Goal: Task Accomplishment & Management: Manage account settings

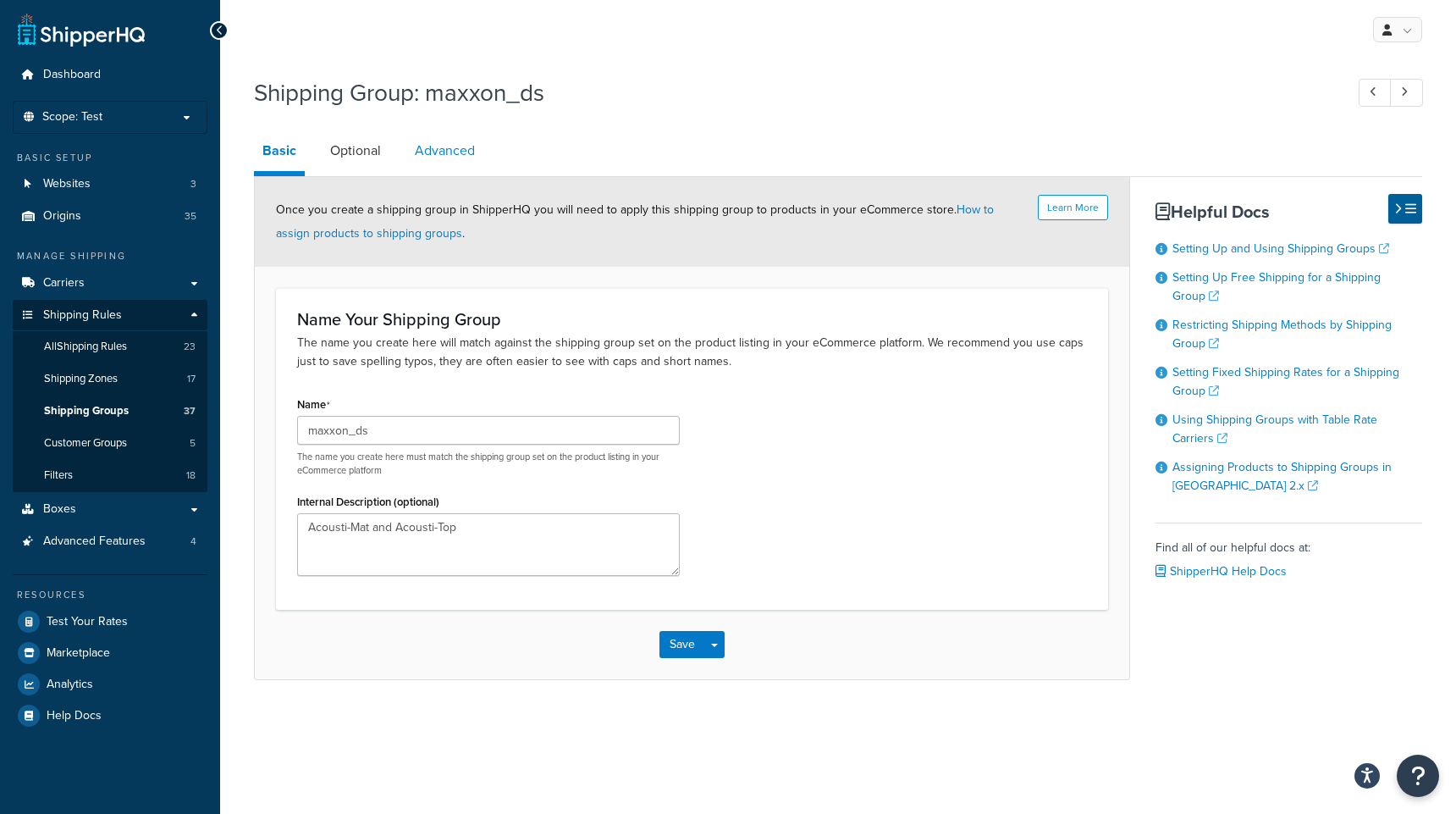
click at [427, 158] on link "Advanced" at bounding box center [444, 151] width 77 height 41
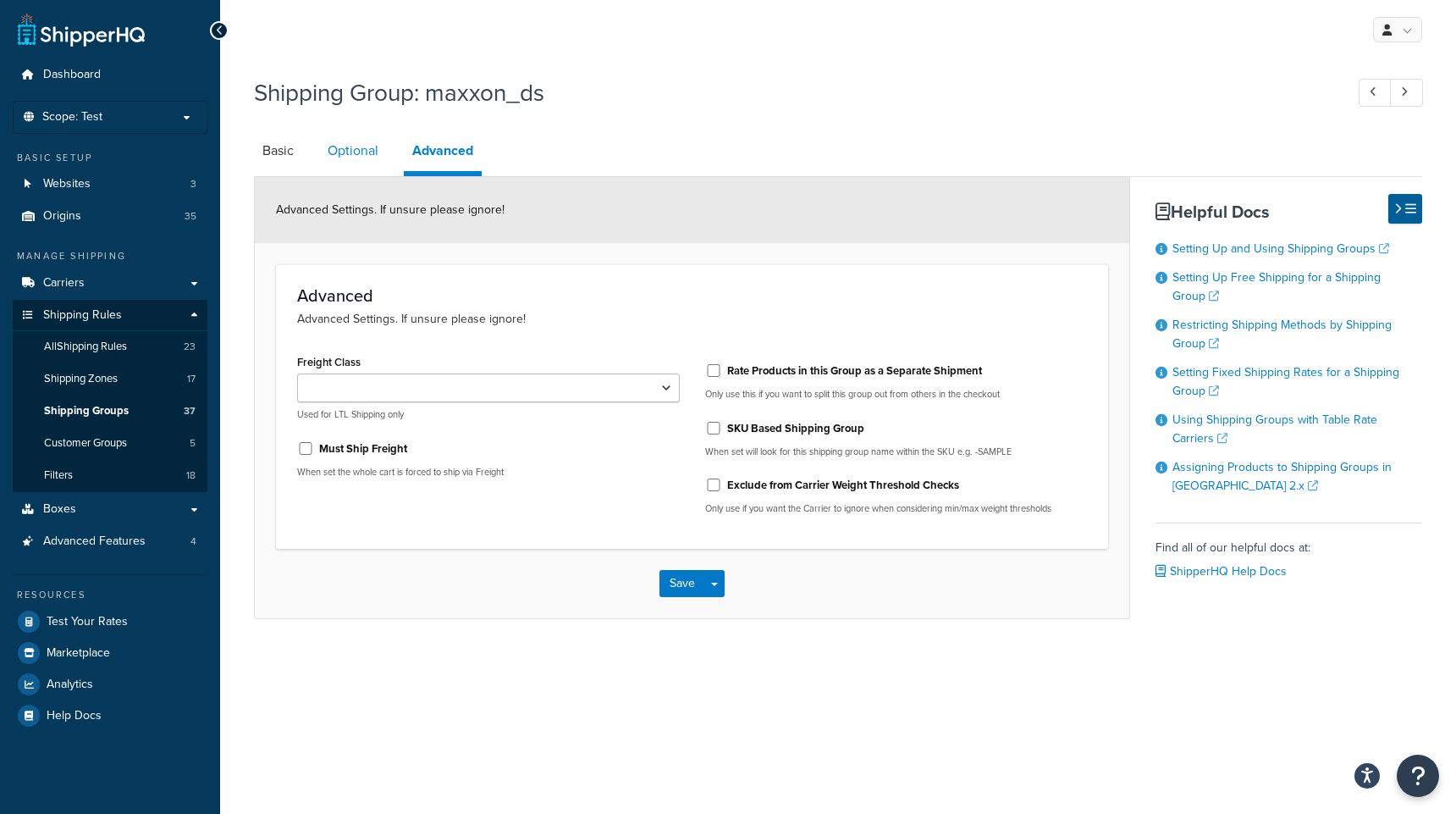
click at [357, 157] on link "Optional" at bounding box center [352, 151] width 68 height 41
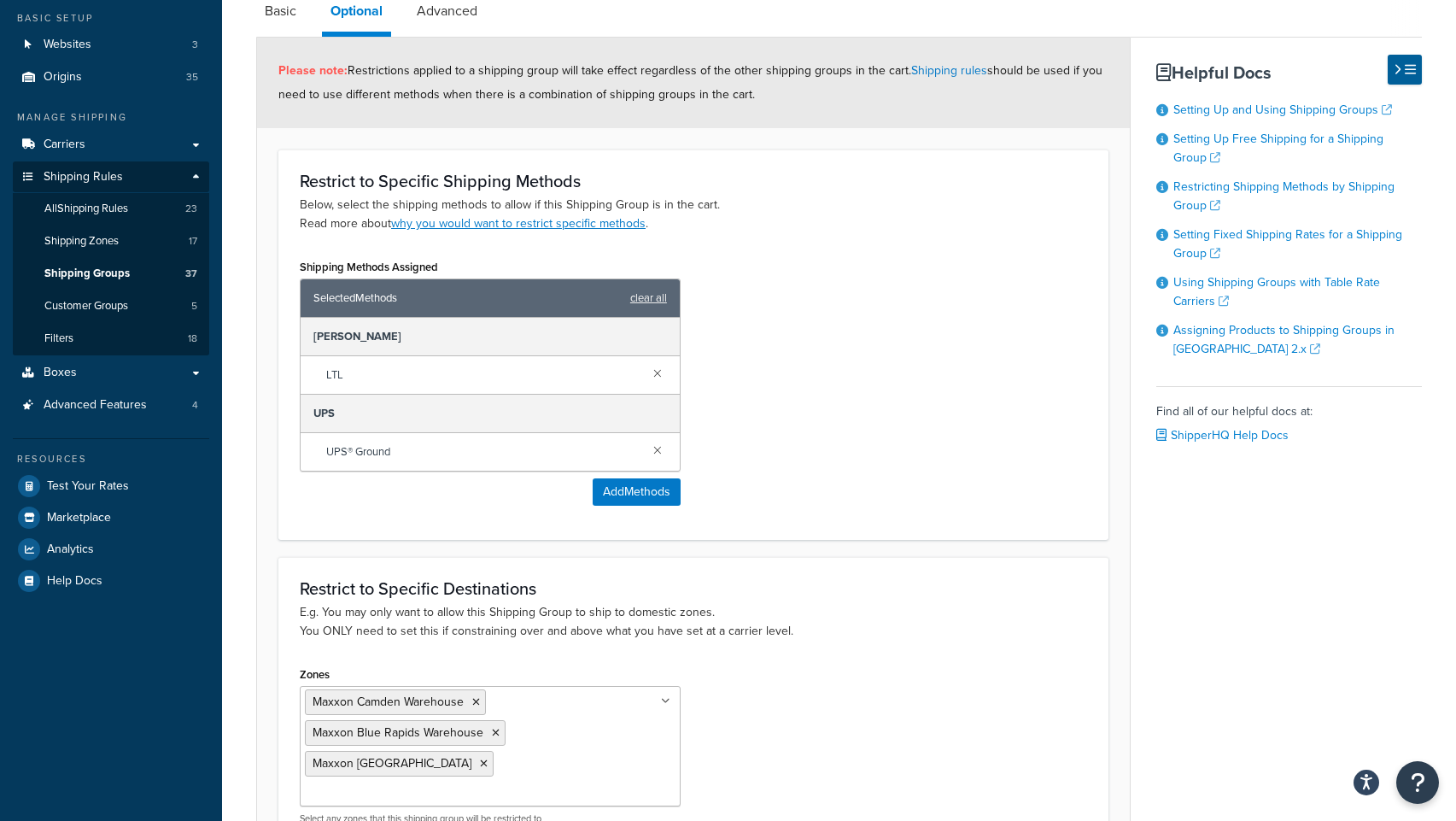
scroll to position [310, 0]
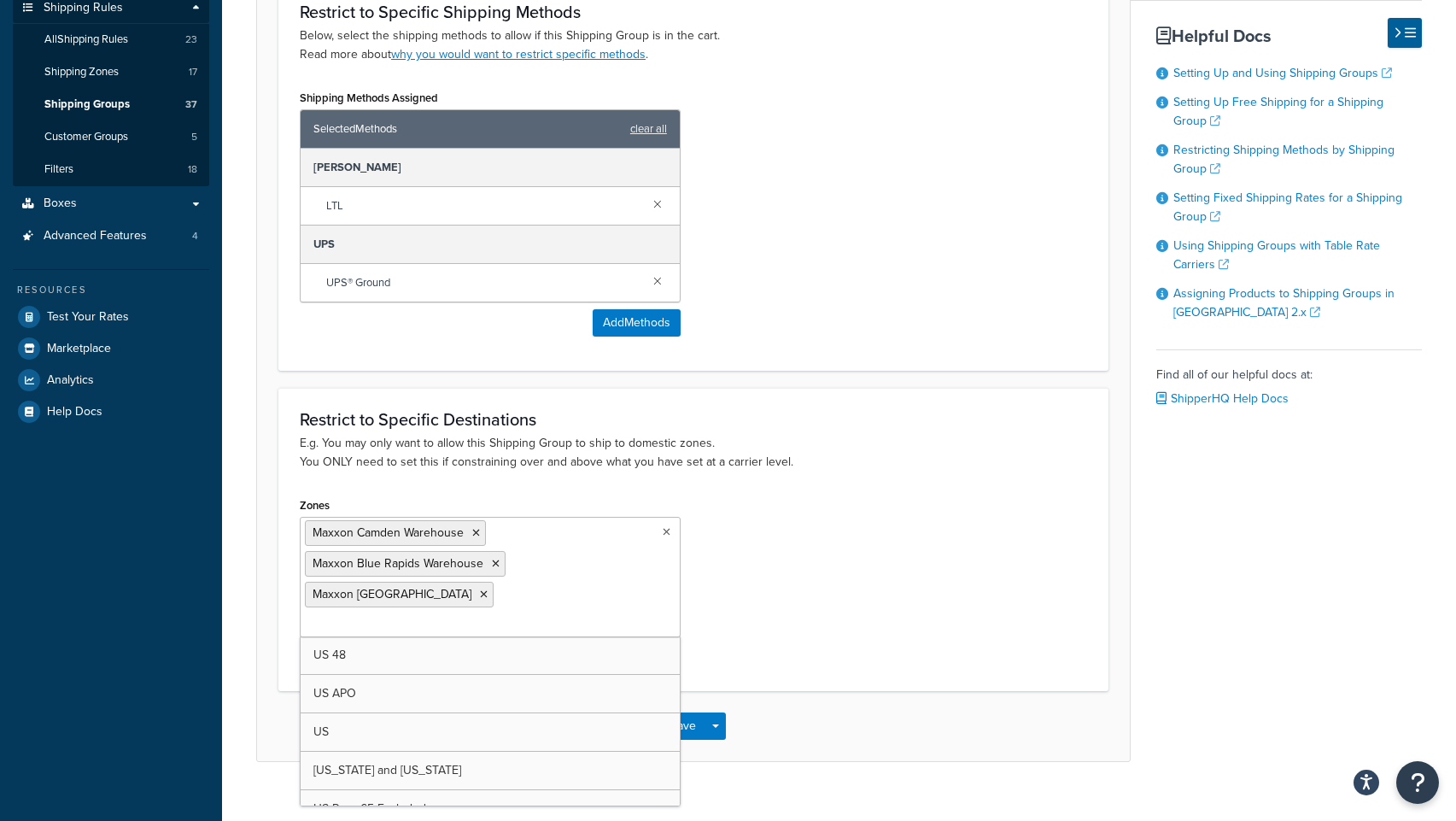
click at [571, 574] on ul "Maxxon Camden Warehouse Maxxon [GEOGRAPHIC_DATA] Warehouse [GEOGRAPHIC_DATA] [G…" at bounding box center [490, 577] width 381 height 121
type input "max"
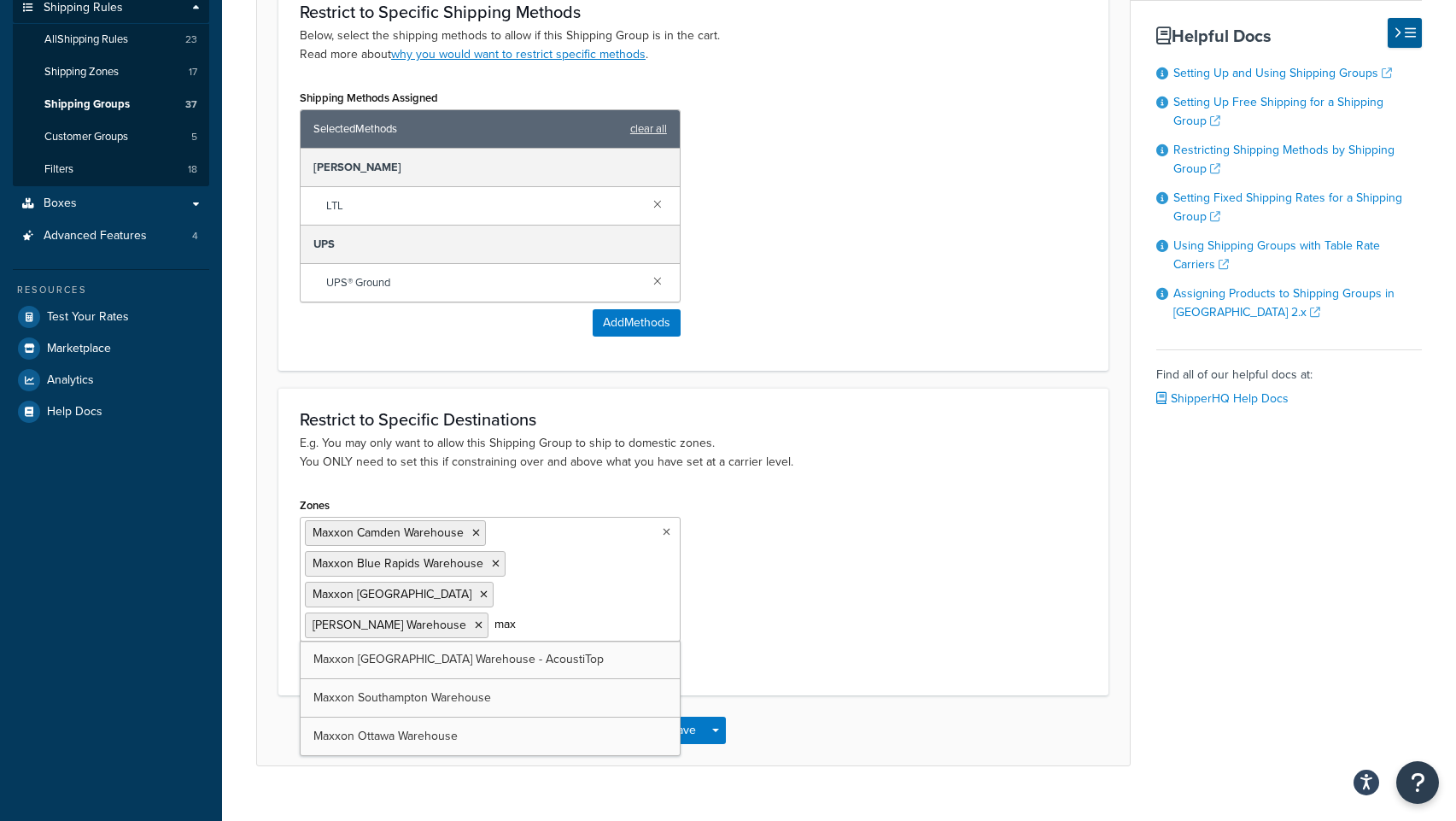
type input "maxx"
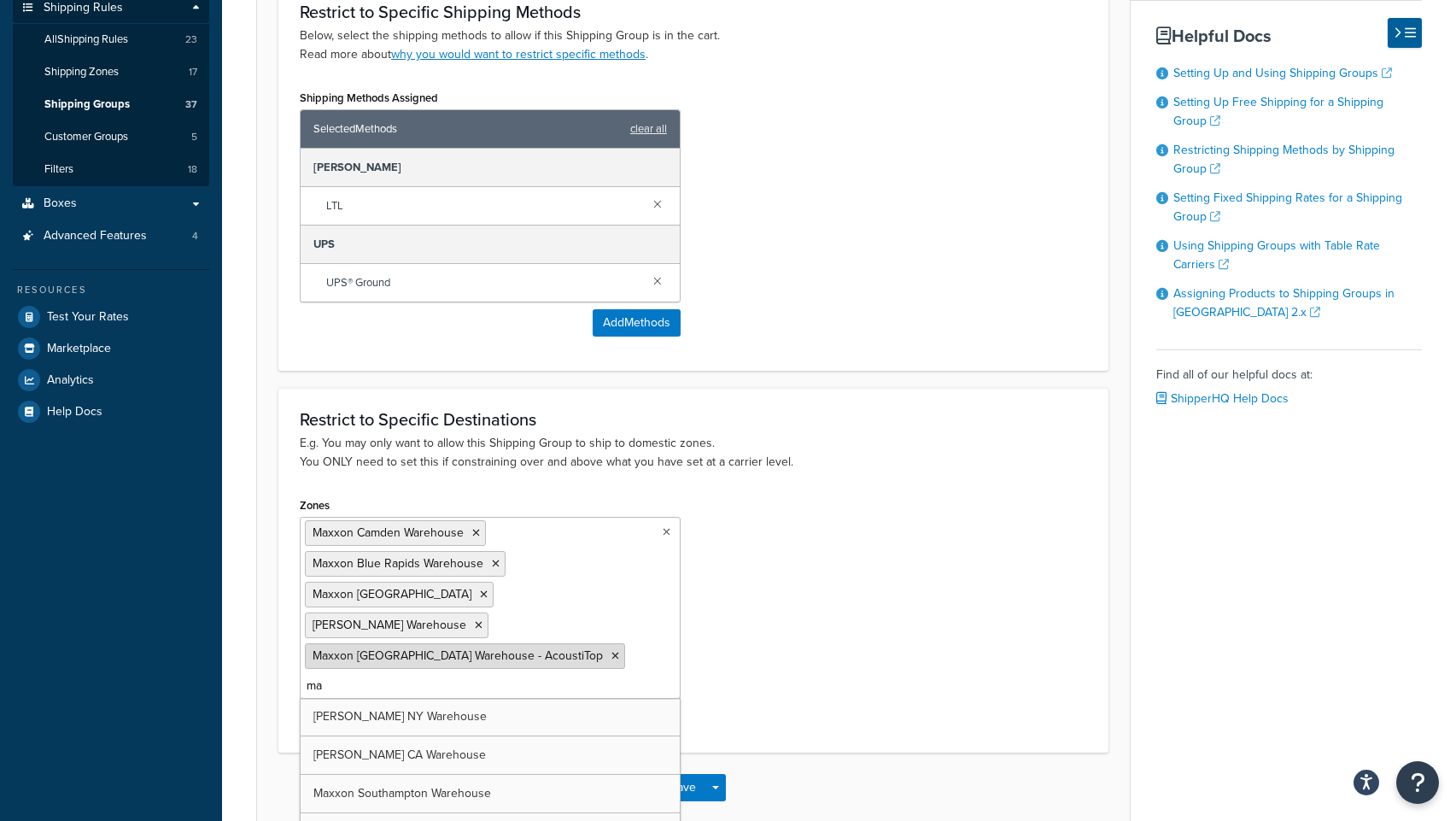
type input "max"
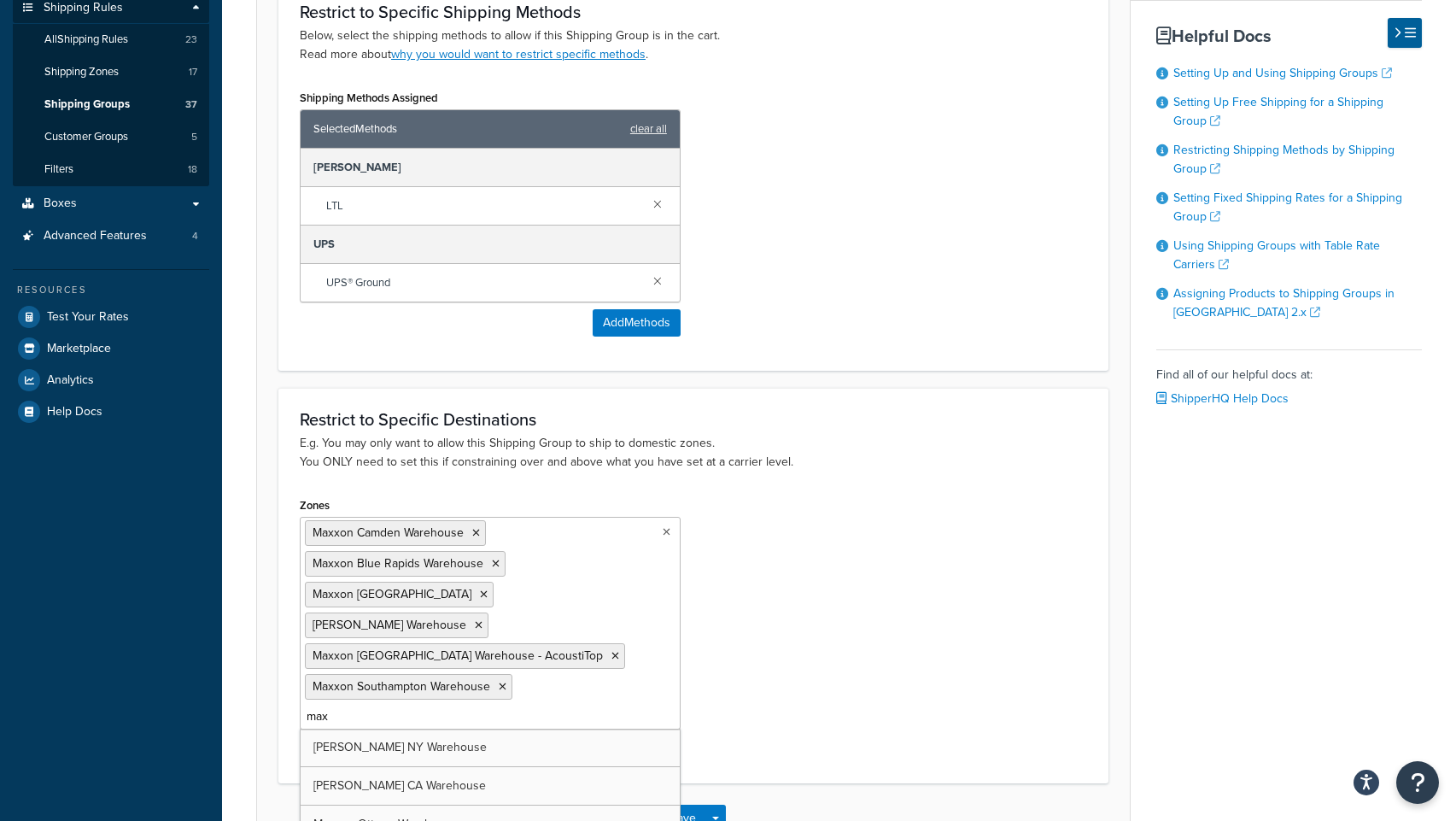
type input "maxx"
click at [826, 617] on div "Zones Maxxon Camden Warehouse Maxxon Blue Rapids Warehouse Maxxon Las Vegas War…" at bounding box center [694, 628] width 814 height 272
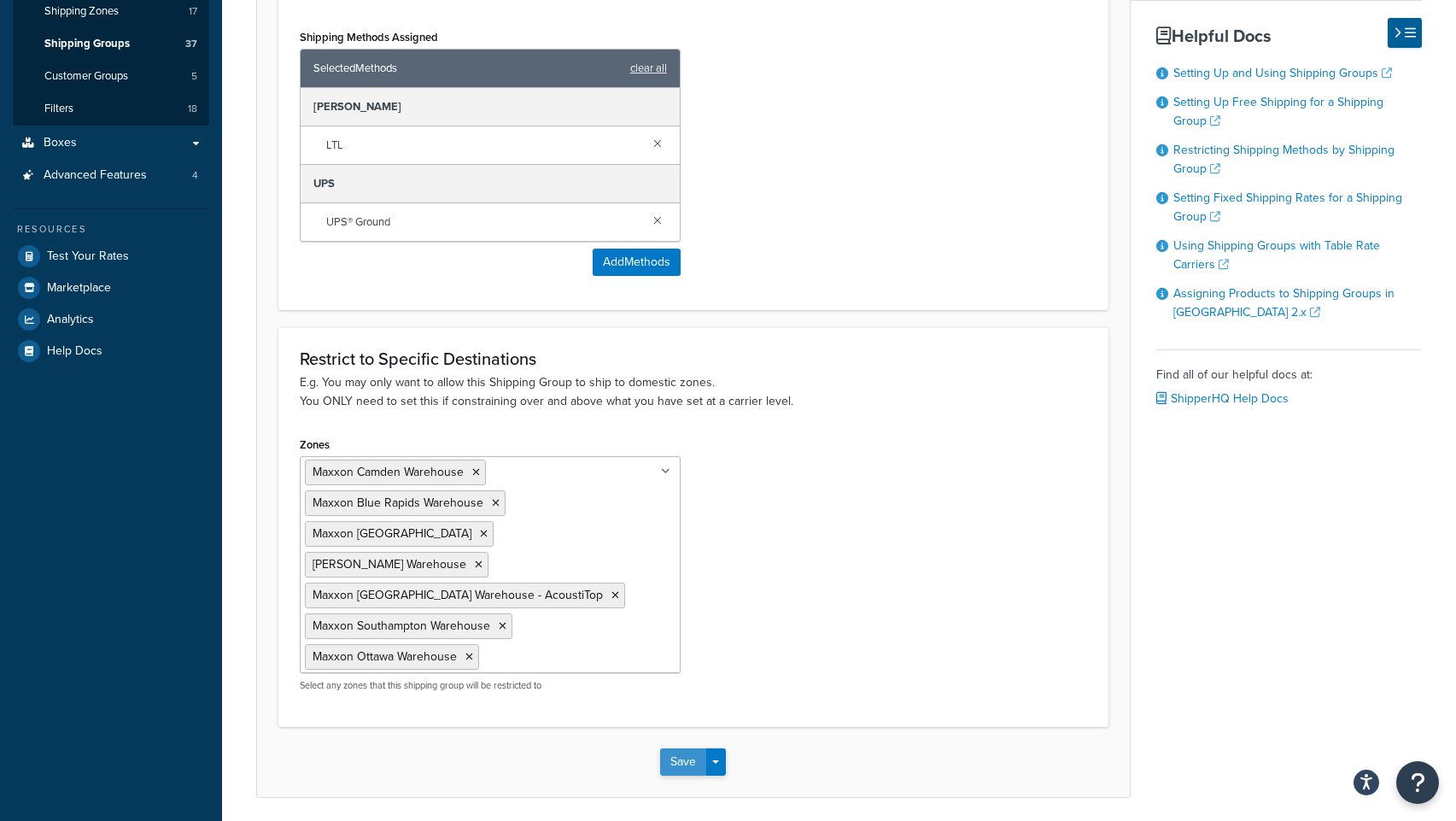
click at [680, 757] on button "Save" at bounding box center [683, 761] width 46 height 27
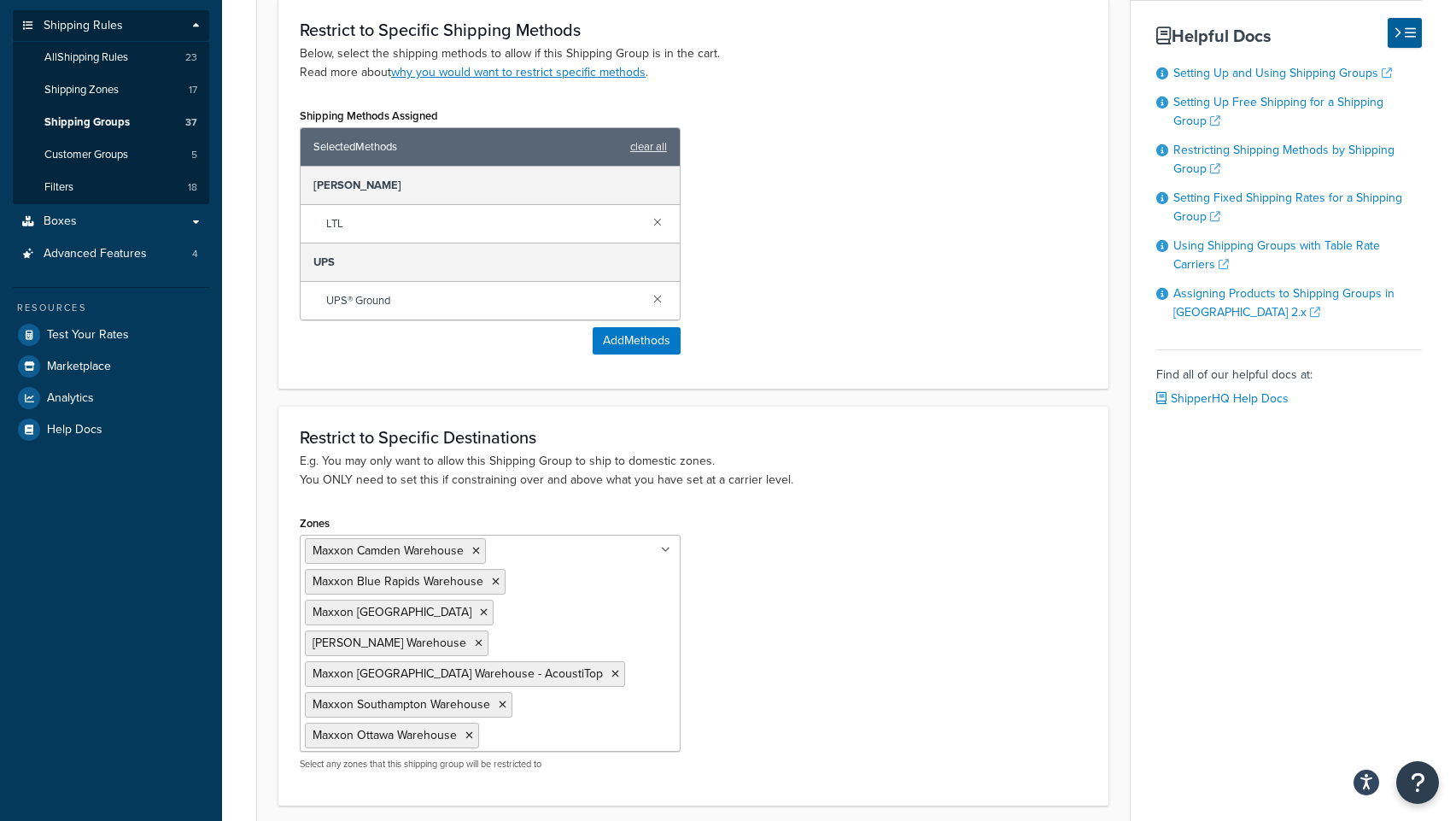
scroll to position [380, 0]
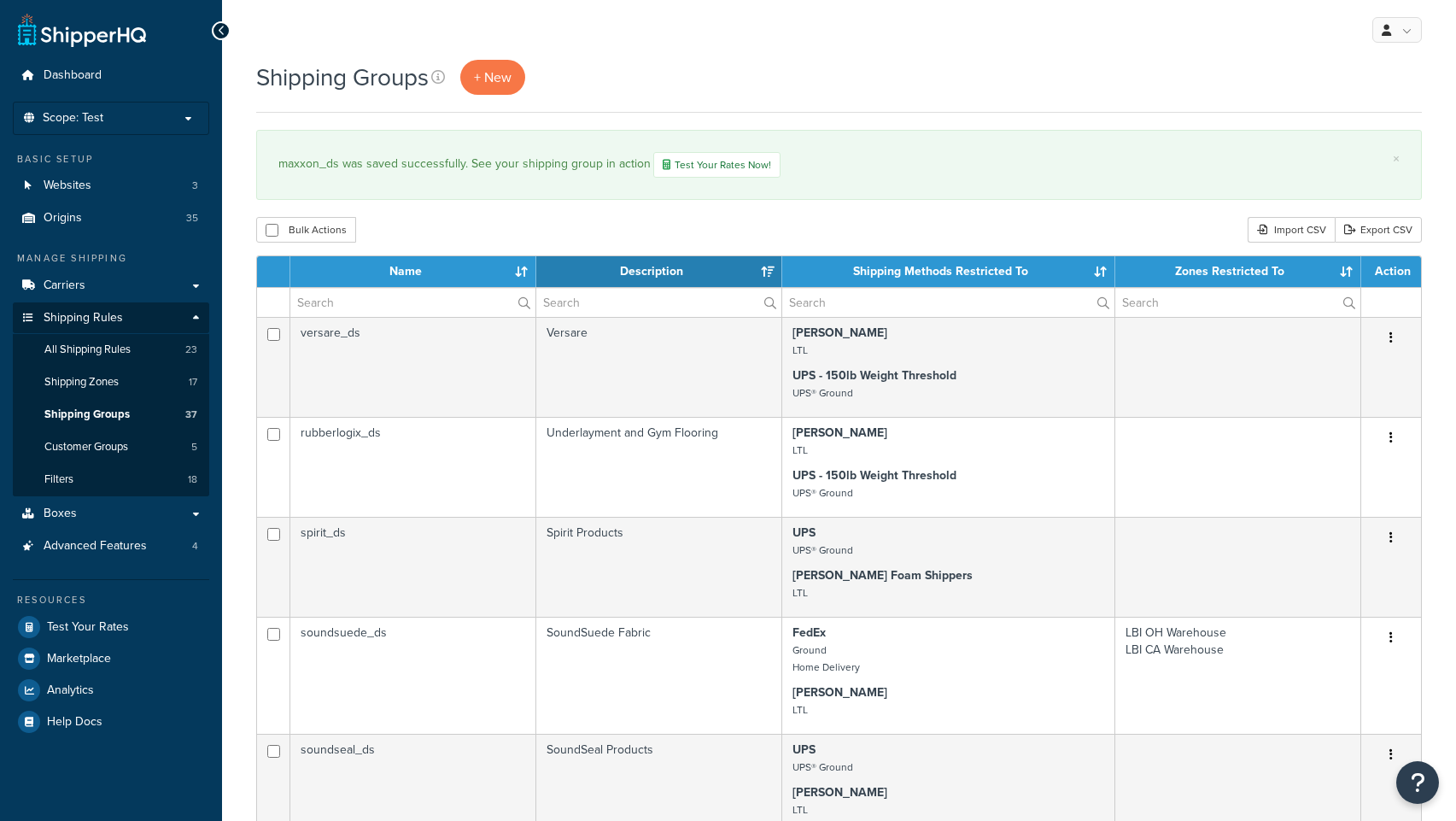
select select "15"
click at [379, 310] on input "text" at bounding box center [413, 302] width 245 height 29
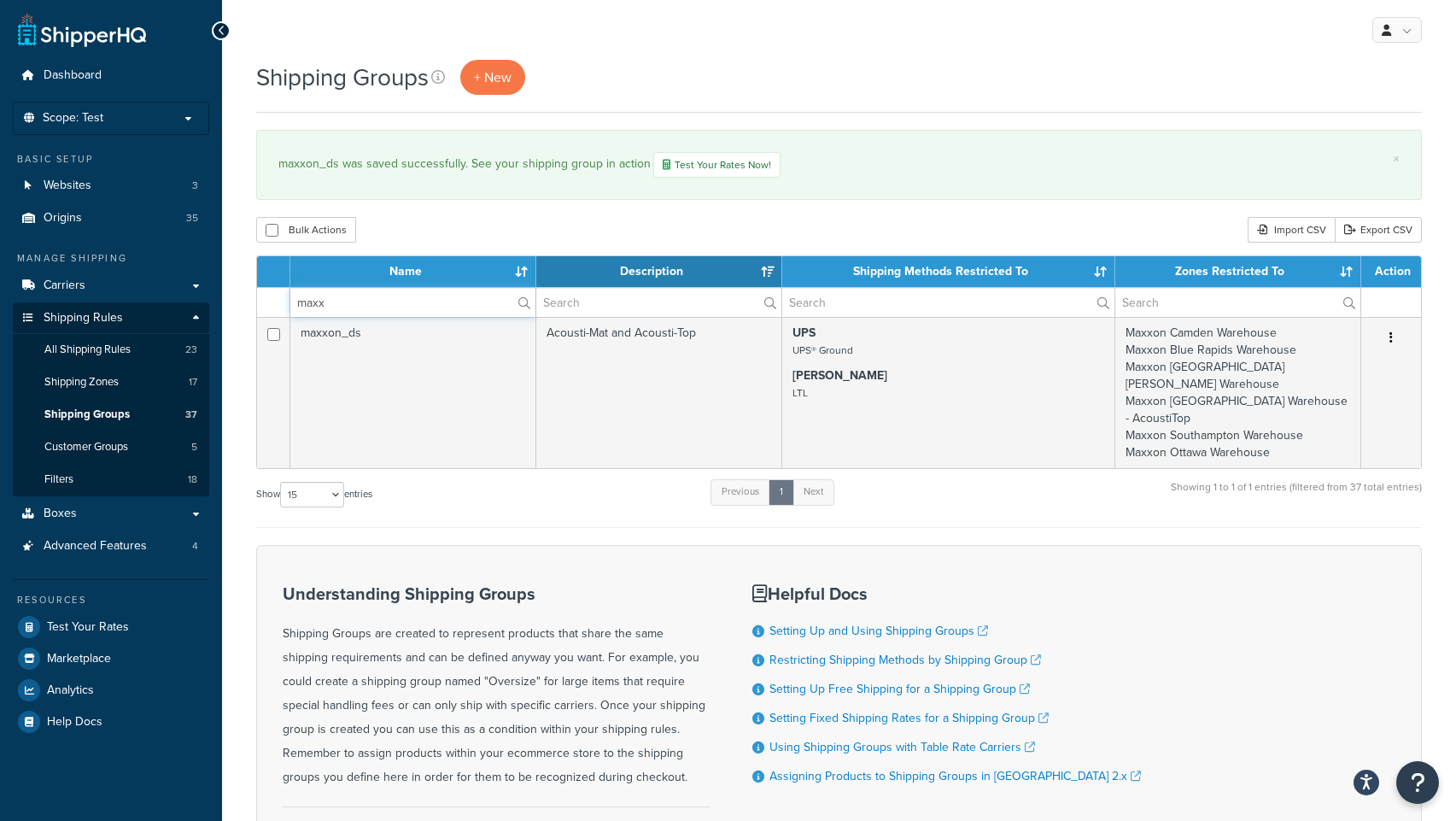
type input "maxx"
click at [967, 195] on div "× maxxon_ds was saved successfully. See your shipping group in action Test Your…" at bounding box center [839, 165] width 1166 height 70
click at [238, 232] on div "Shipping Groups + New × maxxon_ds was saved successfully. See your shipping gro…" at bounding box center [839, 508] width 1234 height 896
click at [55, 514] on span "Boxes" at bounding box center [61, 514] width 34 height 15
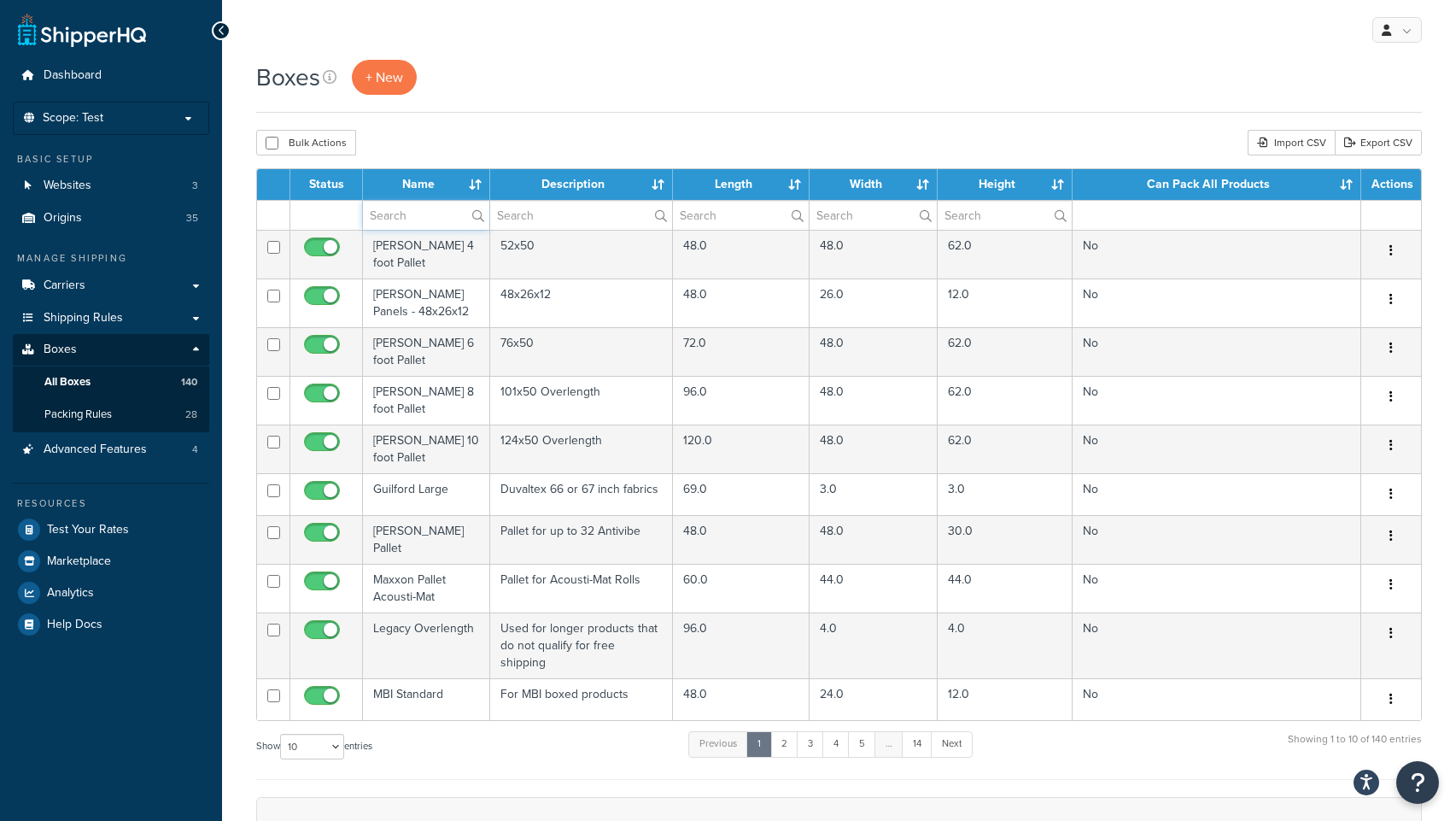
click at [404, 218] on input "text" at bounding box center [425, 215] width 126 height 29
type input "maxx"
click at [624, 123] on div "Boxes + New Bulk Actions Duplicate Delete Import CSV Export CSV Contact Us Send…" at bounding box center [839, 597] width 1234 height 1074
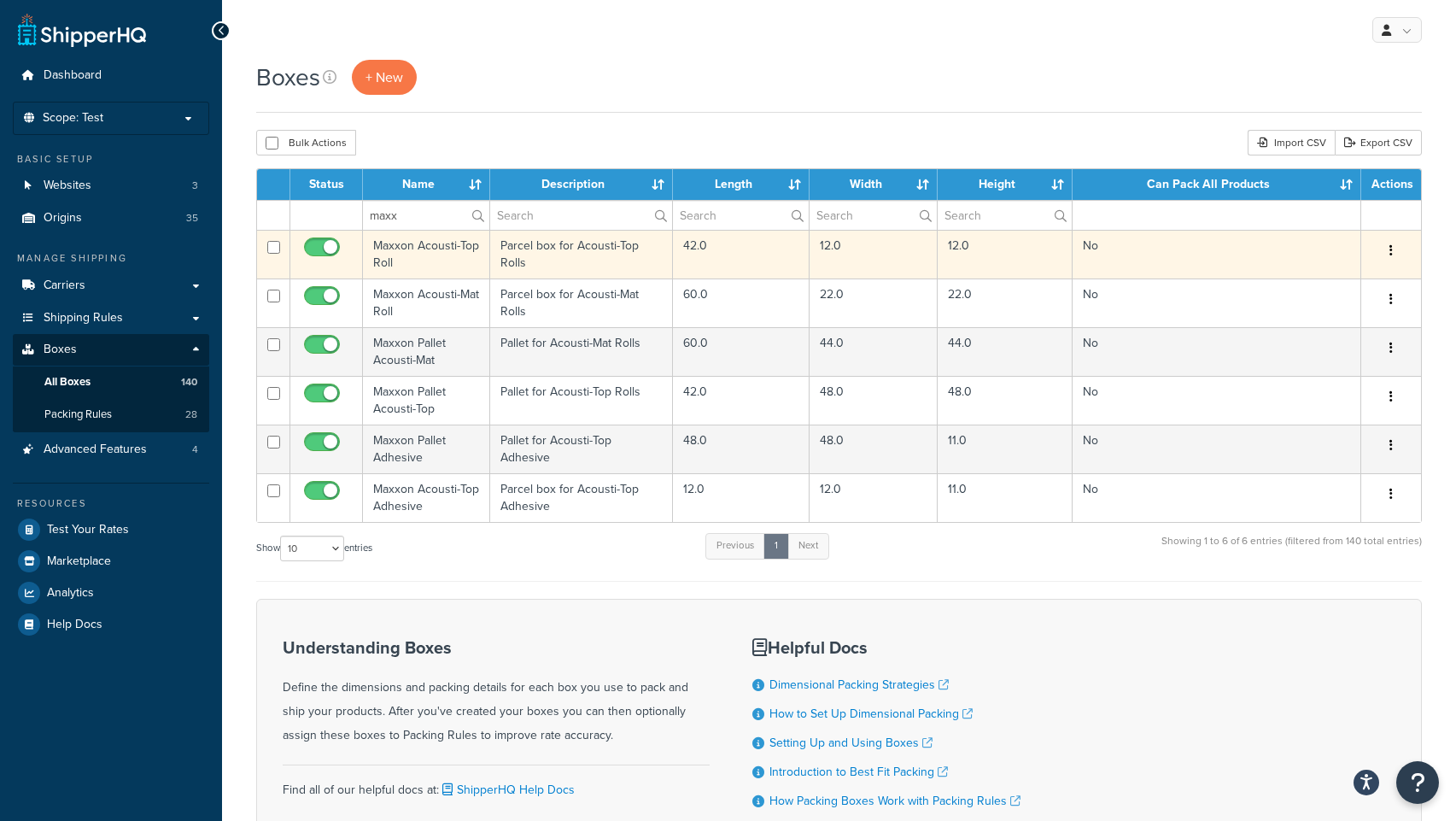
click at [410, 248] on td "Maxxon Acousti-Top Roll" at bounding box center [426, 254] width 127 height 49
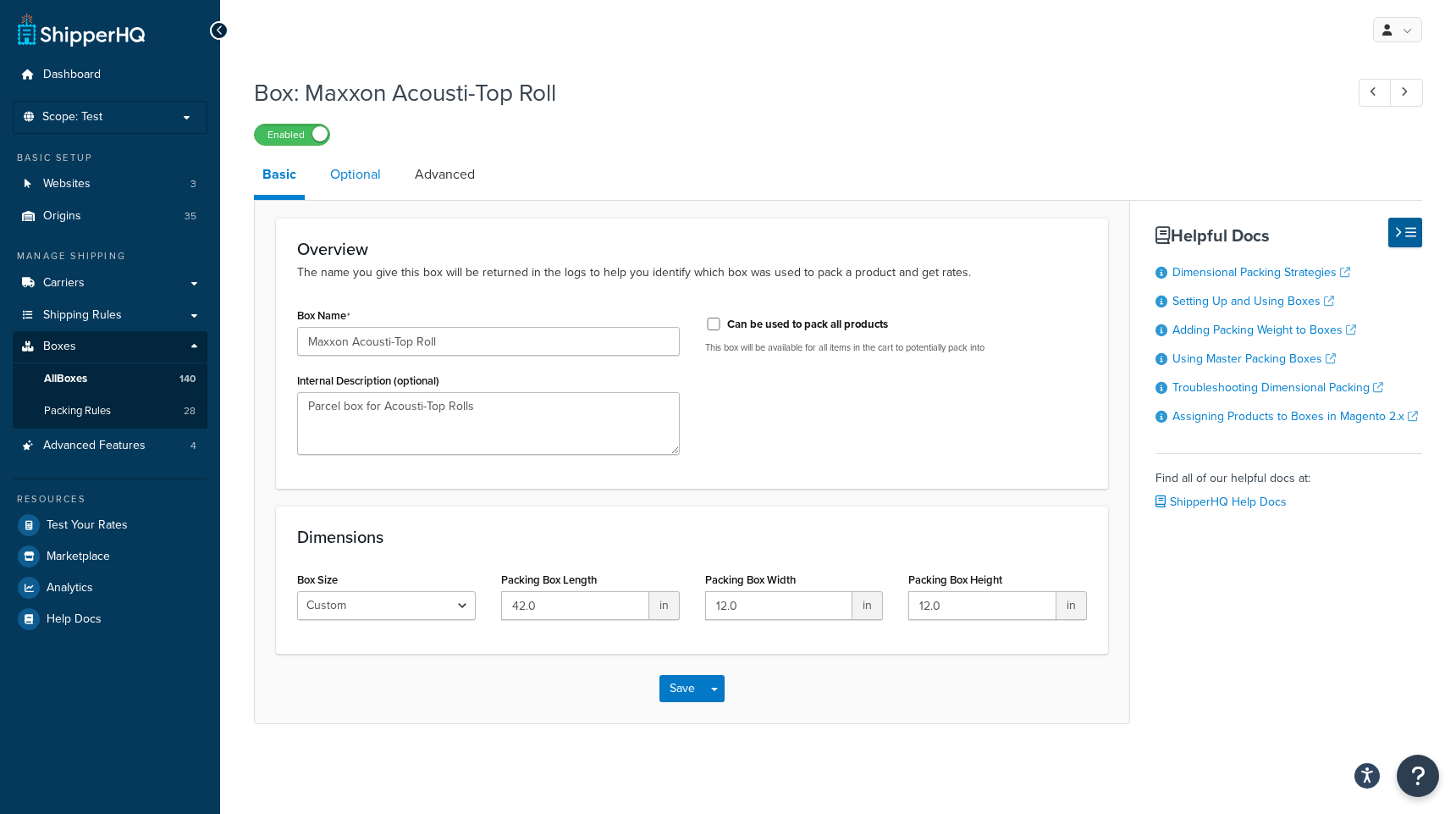
click at [355, 179] on link "Optional" at bounding box center [355, 174] width 68 height 41
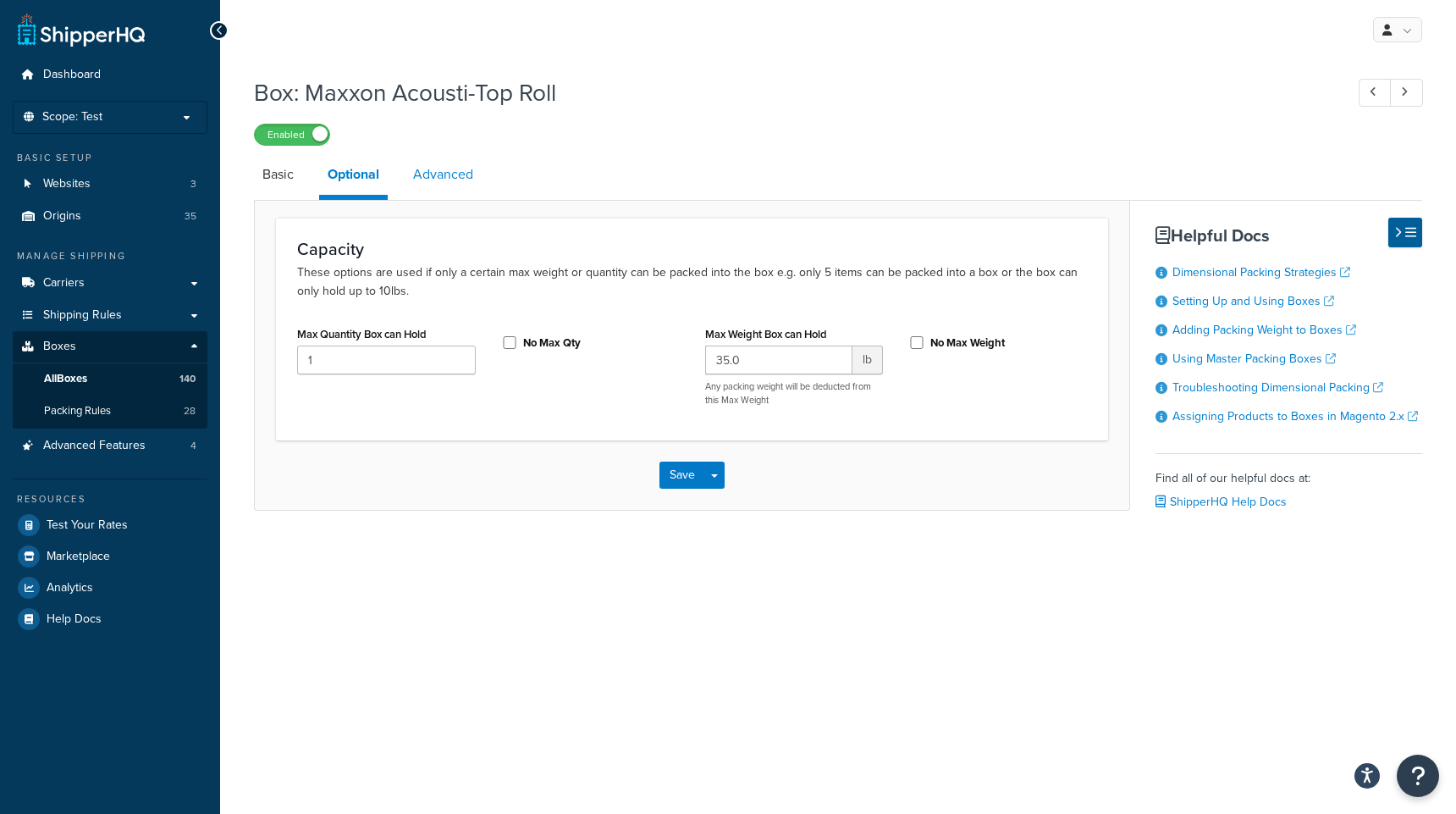
click at [440, 175] on link "Advanced" at bounding box center [443, 174] width 77 height 41
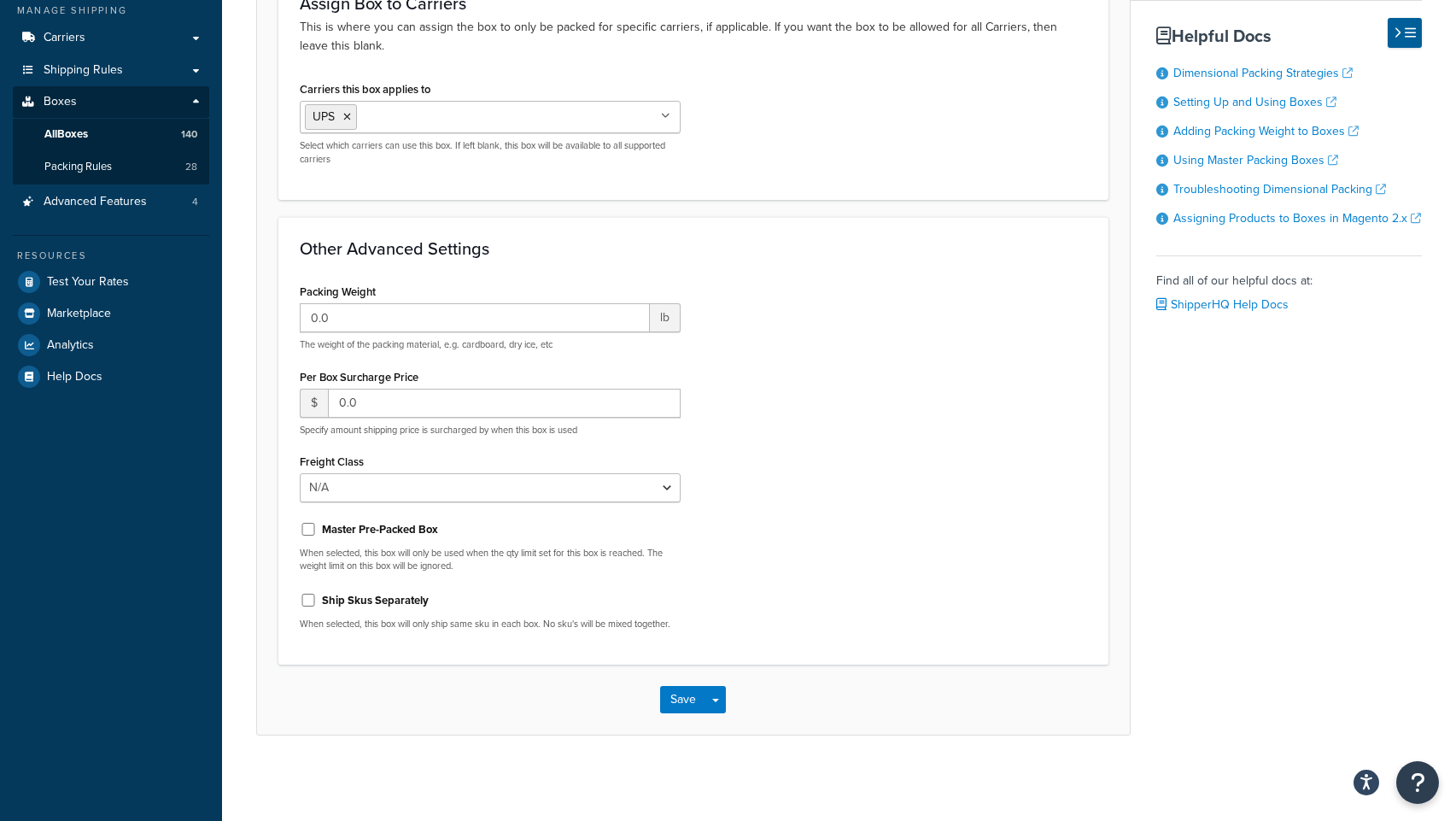
scroll to position [67, 0]
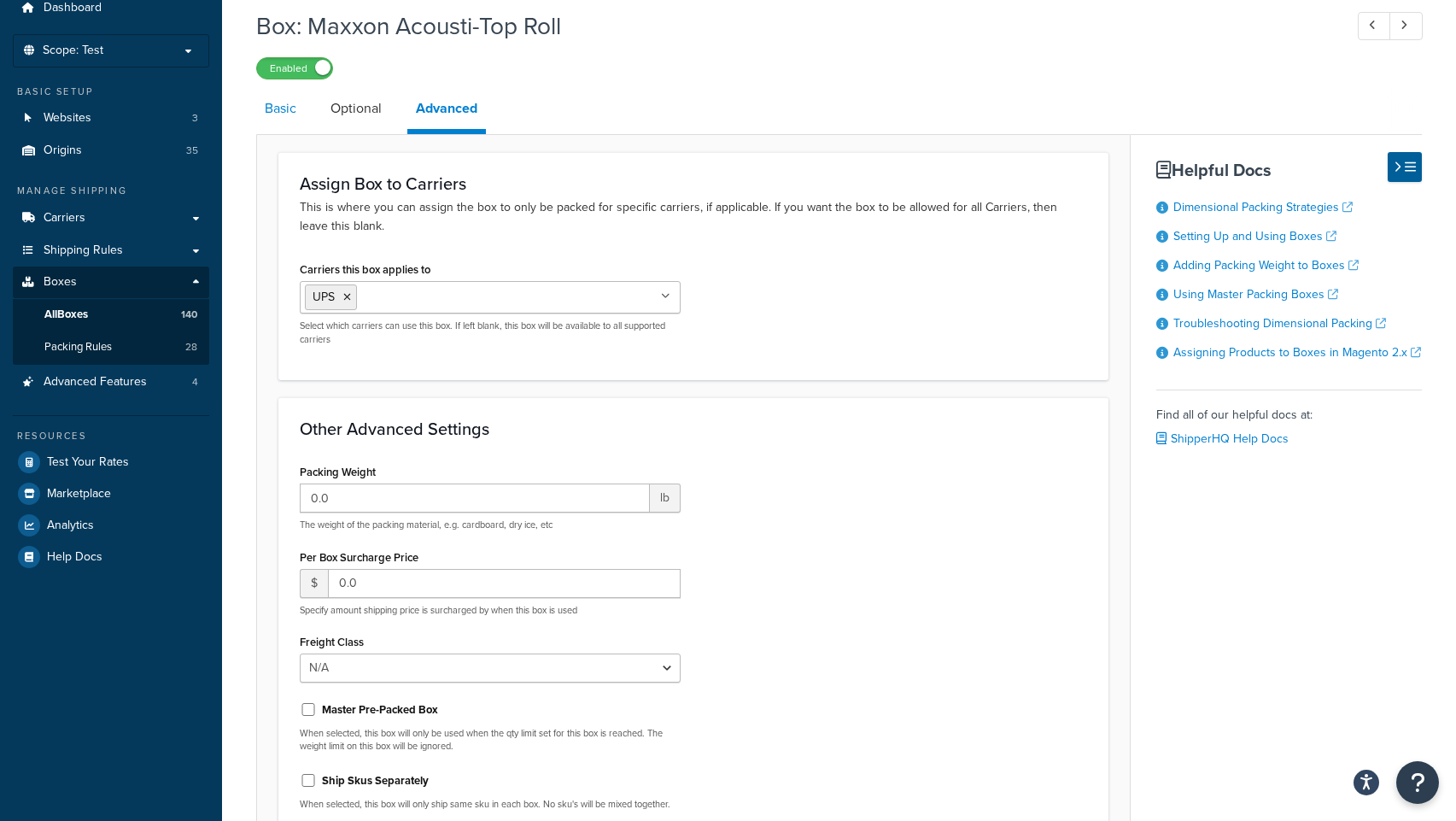
click at [283, 105] on link "Basic" at bounding box center [281, 108] width 49 height 41
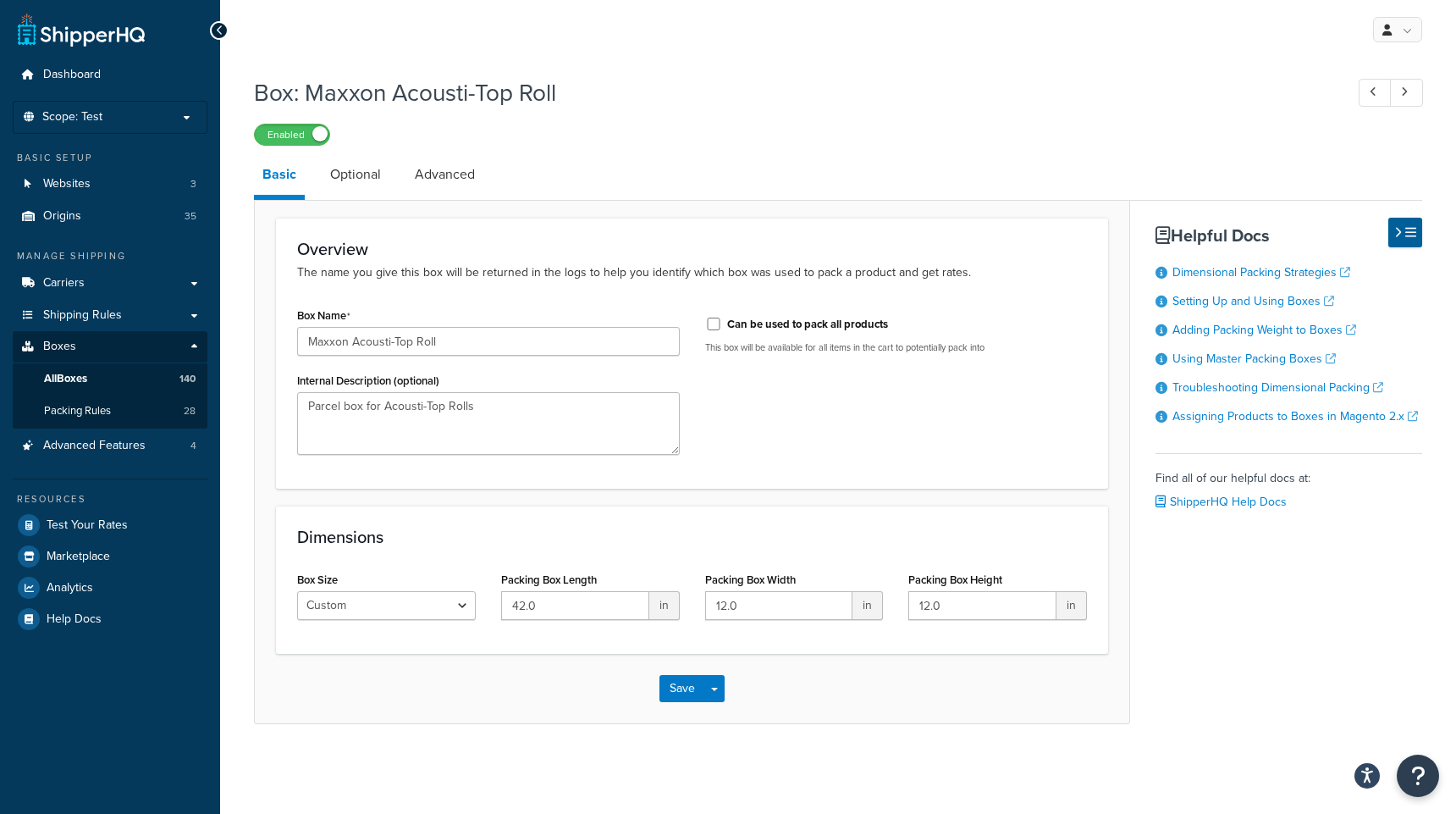
click at [249, 335] on div "Box: Maxxon Acousti-Top Roll Enabled Basic Optional Advanced Overview The name …" at bounding box center [838, 417] width 1236 height 699
click at [84, 319] on span "Shipping Rules" at bounding box center [82, 315] width 79 height 15
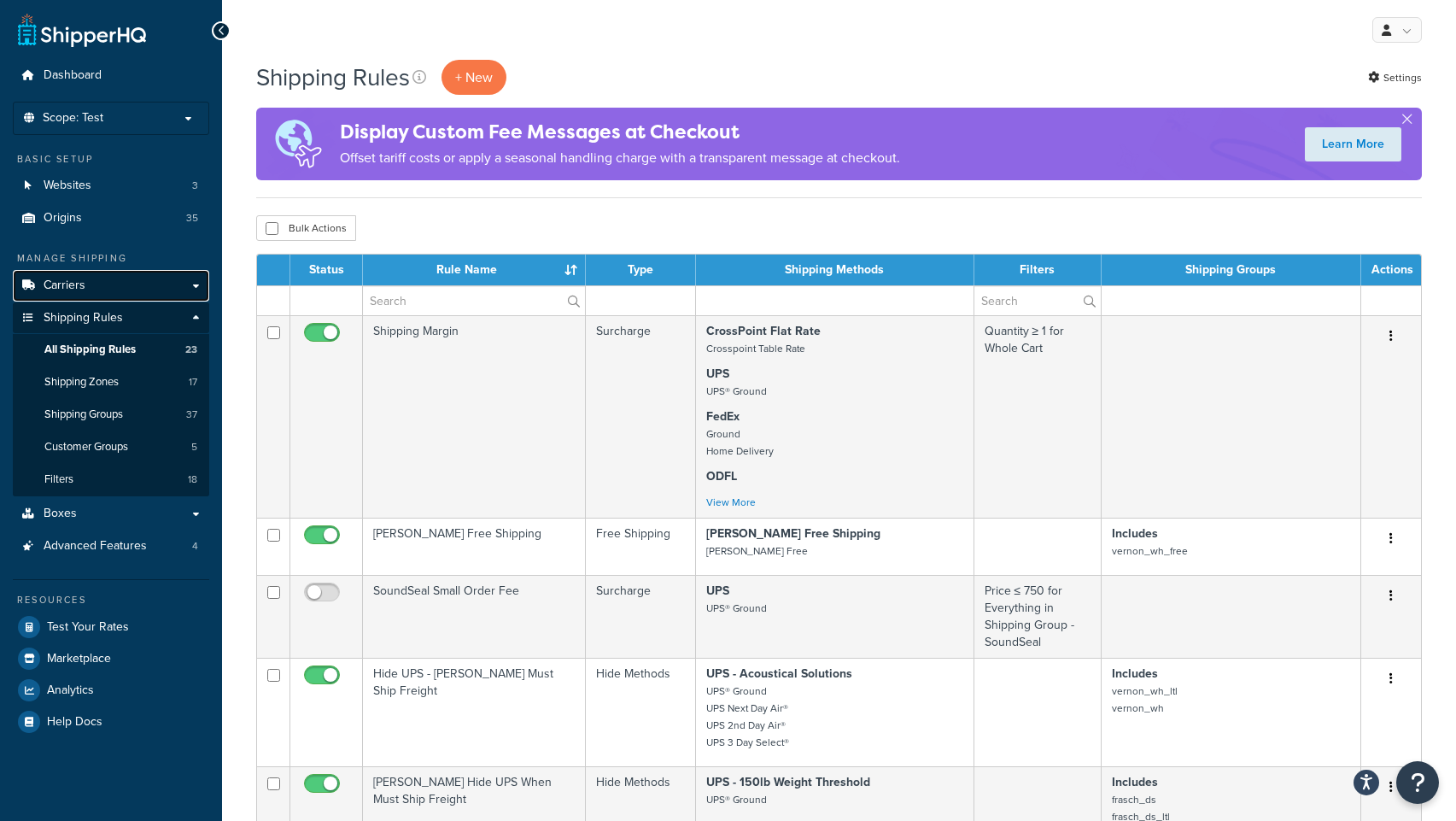
click at [65, 291] on span "Carriers" at bounding box center [65, 286] width 42 height 15
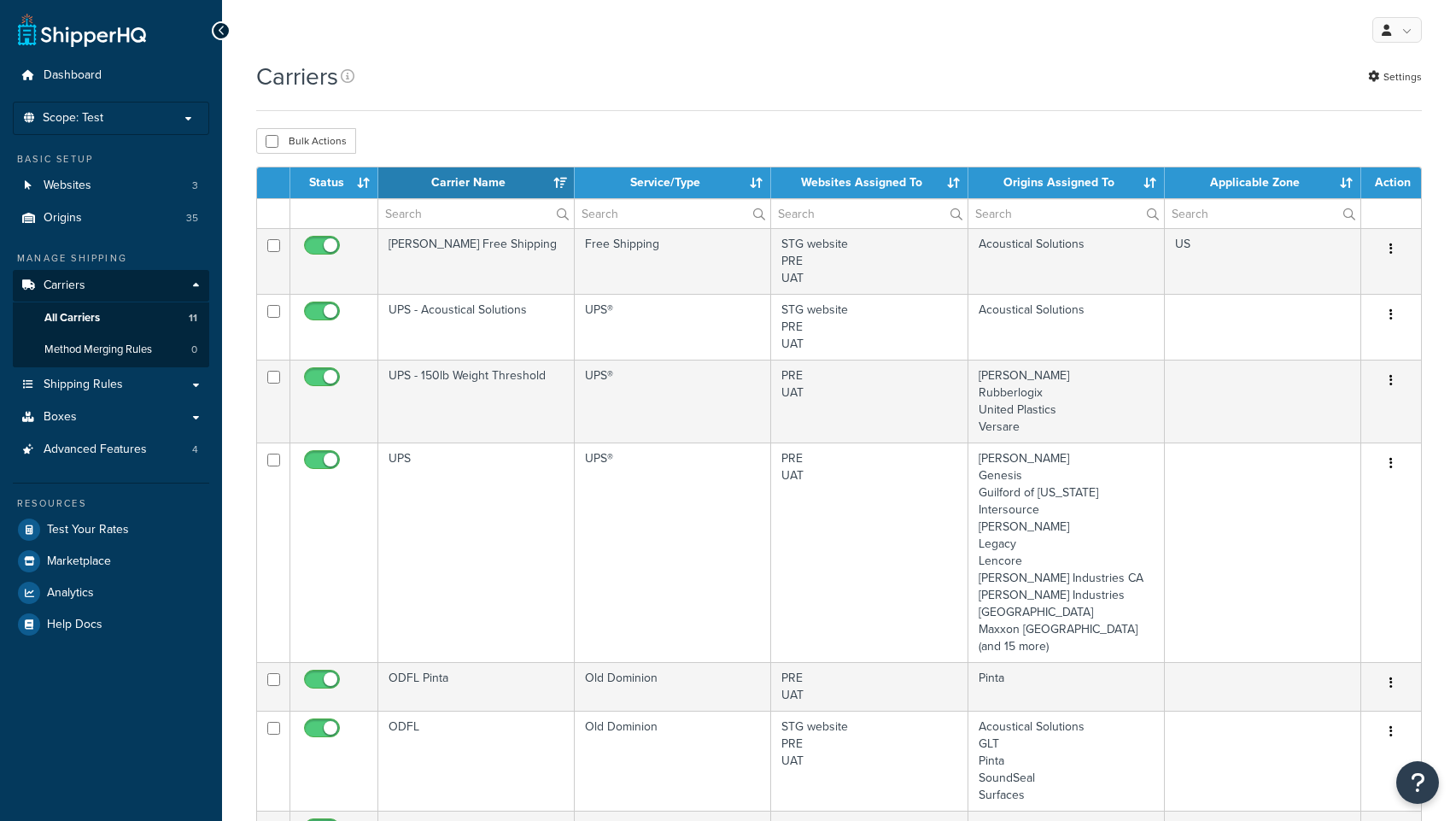
select select "15"
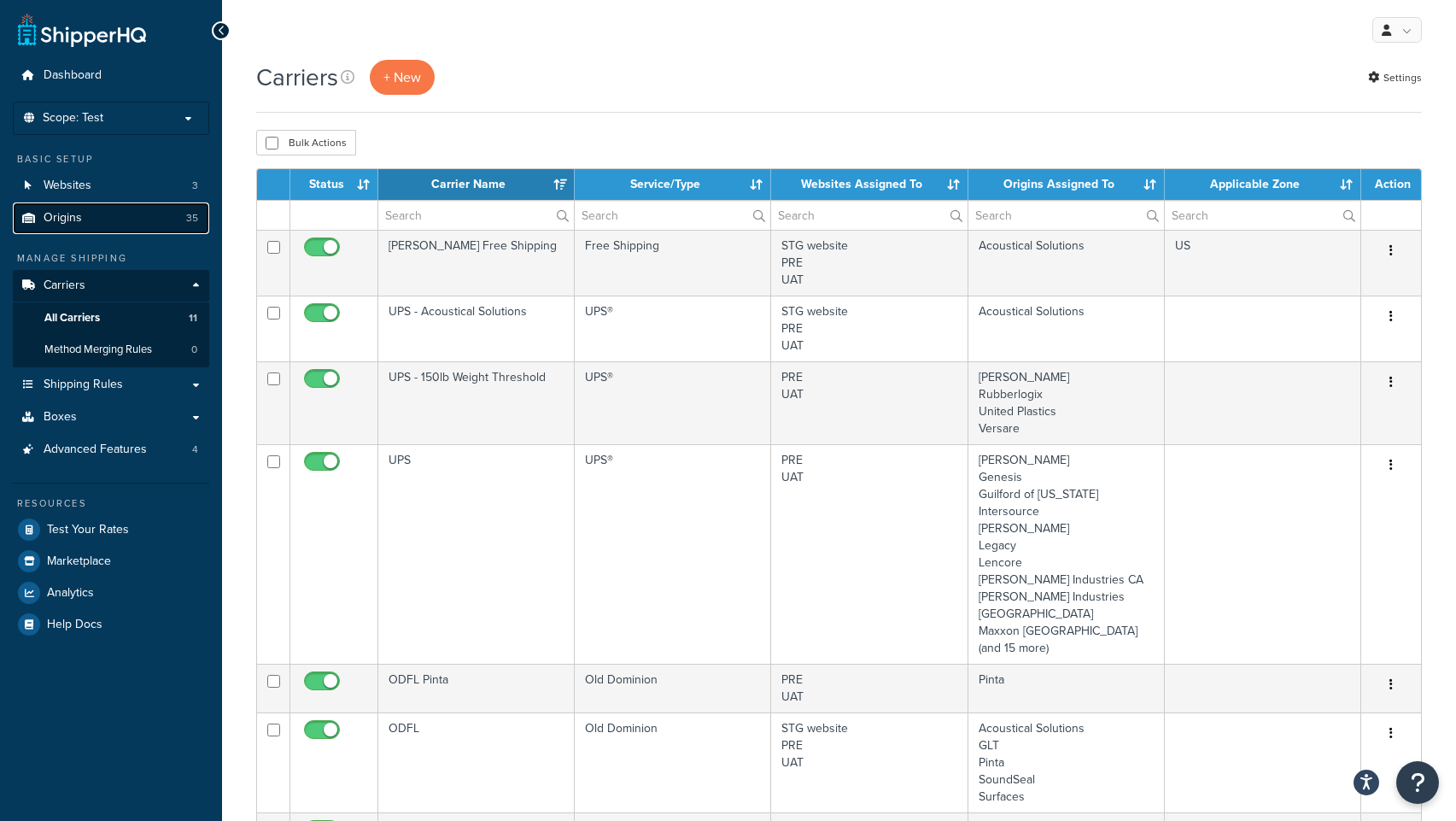
click at [86, 218] on link "Origins 35" at bounding box center [111, 218] width 196 height 32
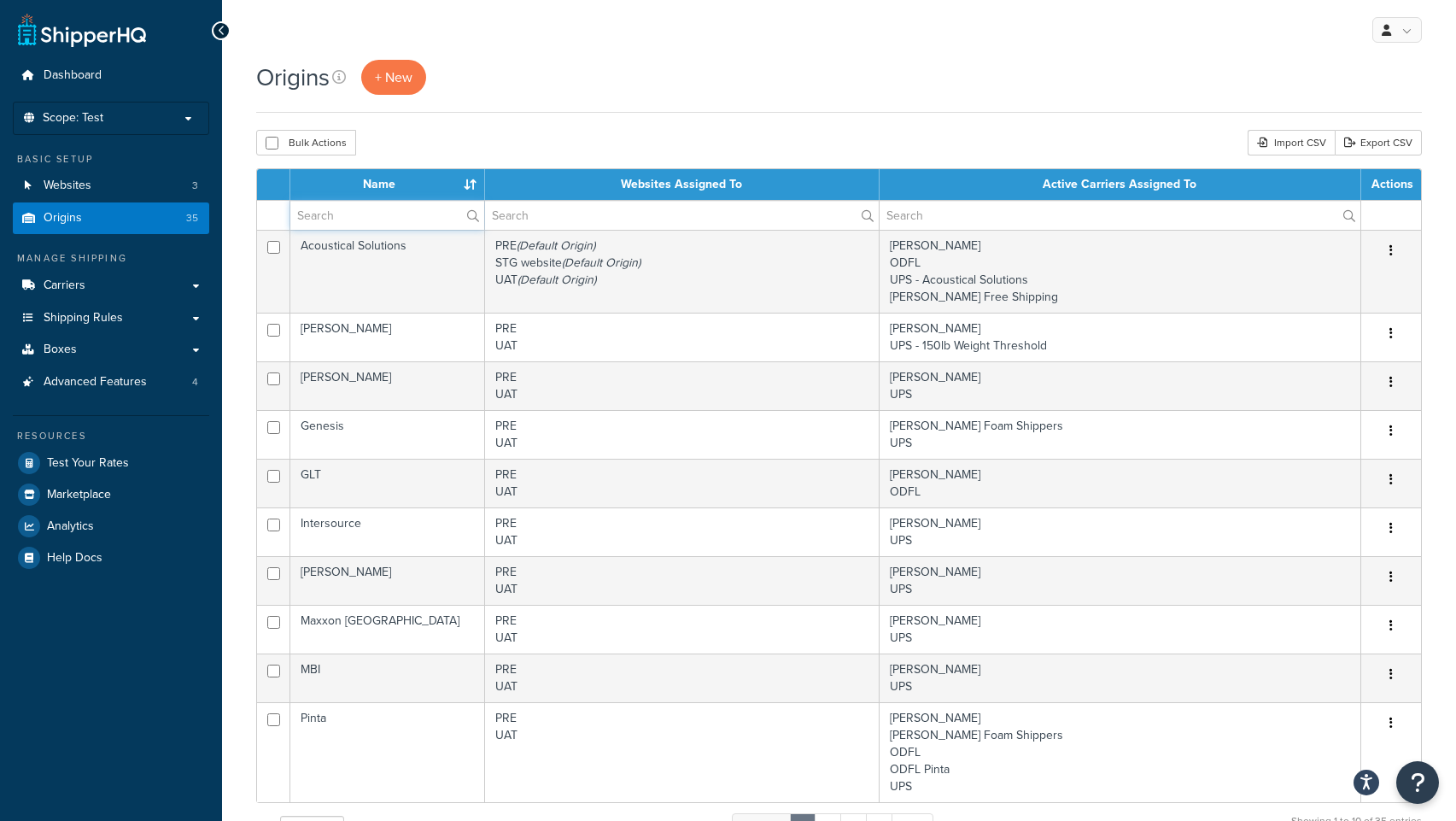
click at [381, 223] on input "text" at bounding box center [387, 215] width 194 height 29
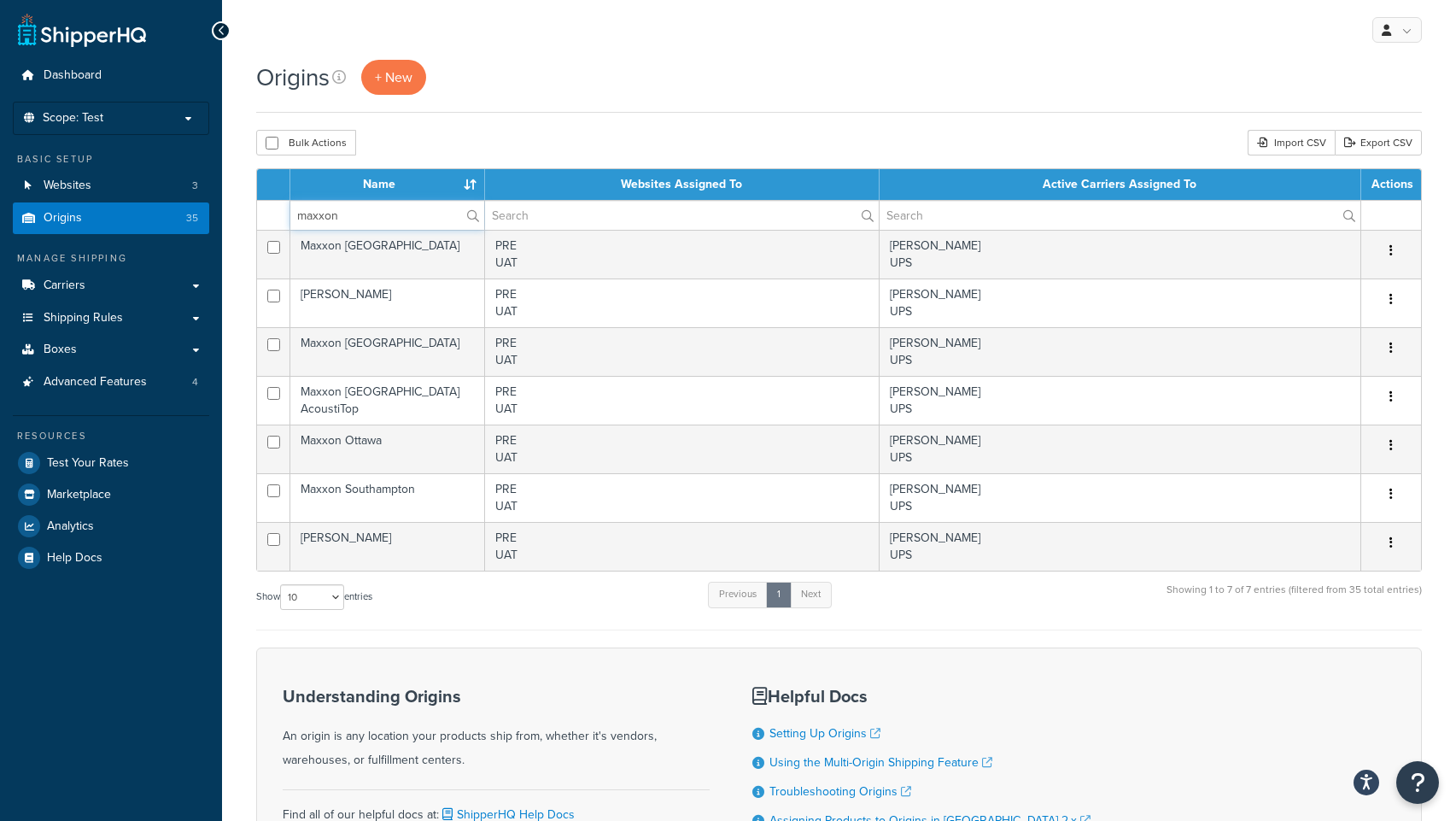
type input "maxxon"
click at [644, 107] on div "Origins + New" at bounding box center [839, 86] width 1166 height 53
click at [731, 106] on div "Origins + New" at bounding box center [839, 86] width 1166 height 53
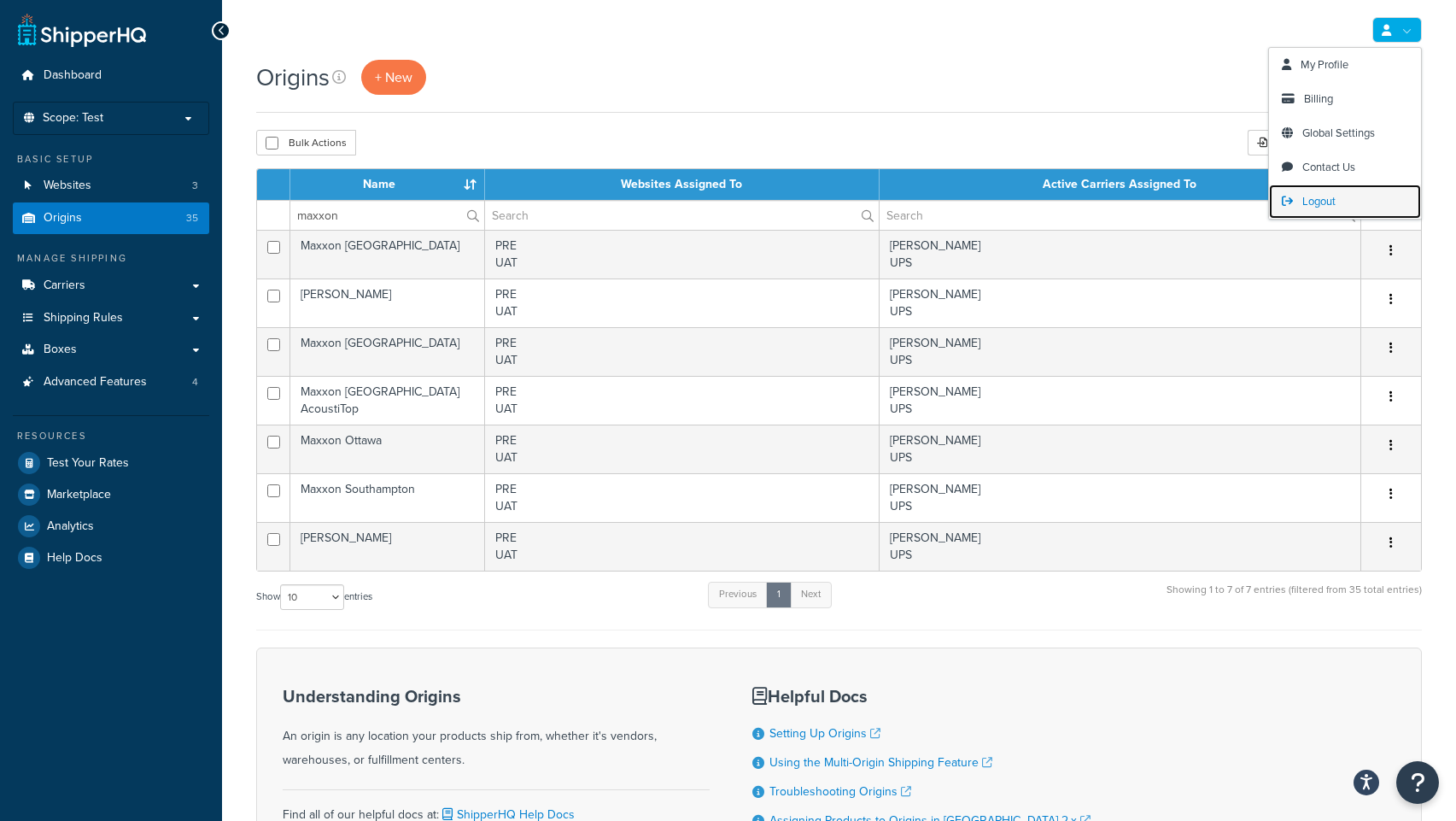
click at [1320, 202] on span "Logout" at bounding box center [1319, 200] width 34 height 16
